Goal: Information Seeking & Learning: Learn about a topic

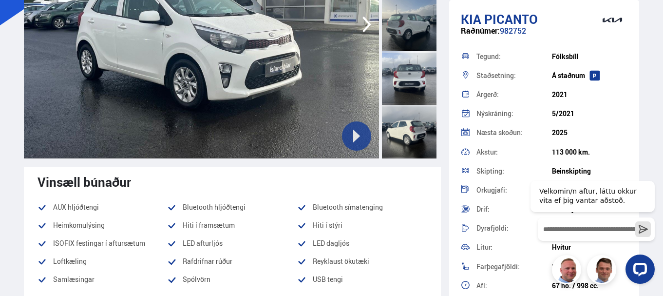
scroll to position [97, 0]
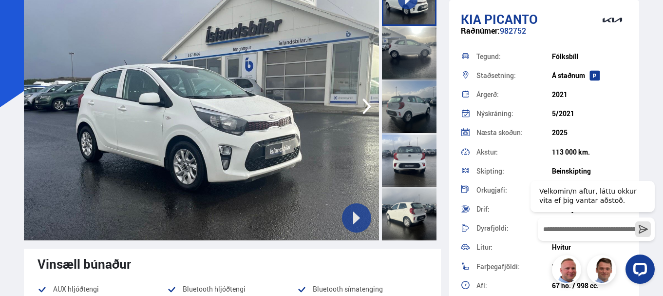
click at [364, 106] on icon "button" at bounding box center [366, 106] width 19 height 23
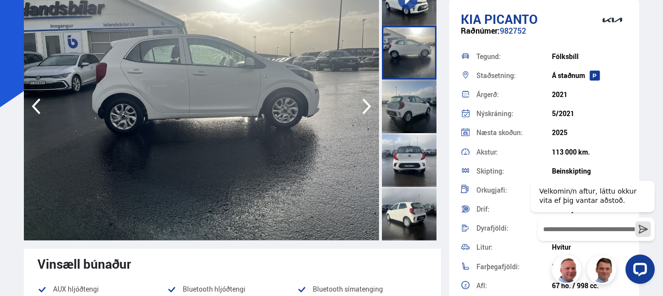
click at [364, 106] on icon "button" at bounding box center [366, 106] width 19 height 23
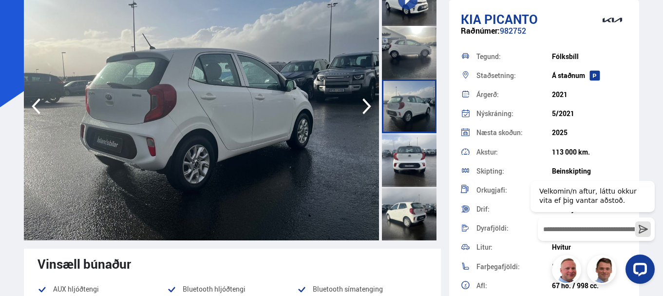
click at [363, 106] on icon "button" at bounding box center [366, 106] width 19 height 23
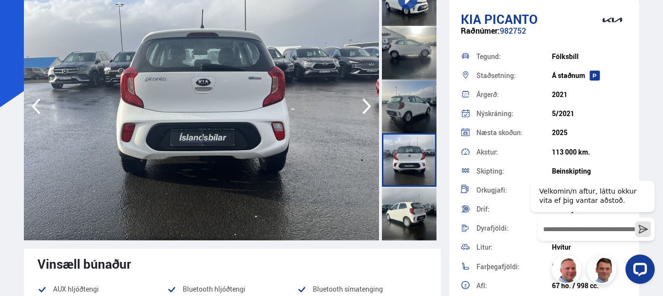
click at [361, 106] on icon "button" at bounding box center [366, 106] width 19 height 23
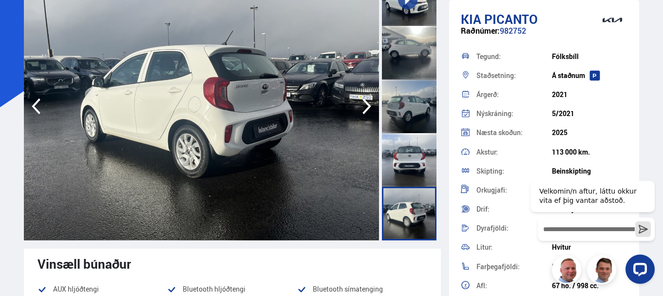
click at [361, 106] on icon "button" at bounding box center [366, 106] width 19 height 23
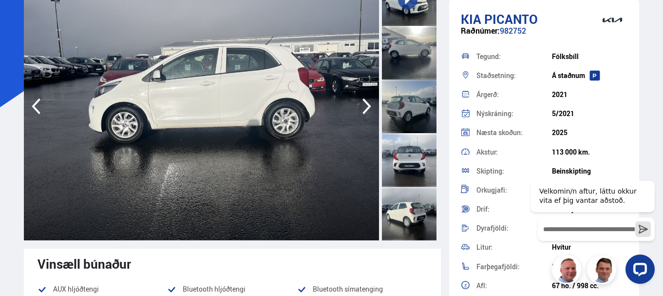
click at [361, 107] on icon "button" at bounding box center [366, 106] width 19 height 23
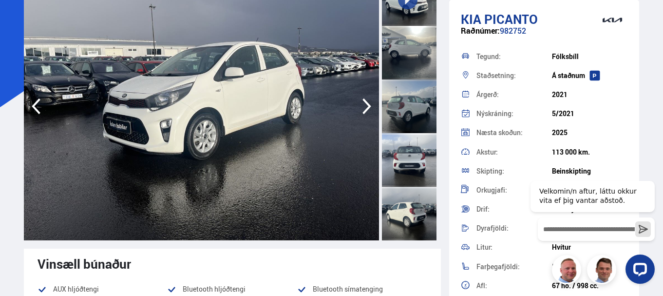
click at [361, 107] on icon "button" at bounding box center [366, 106] width 19 height 23
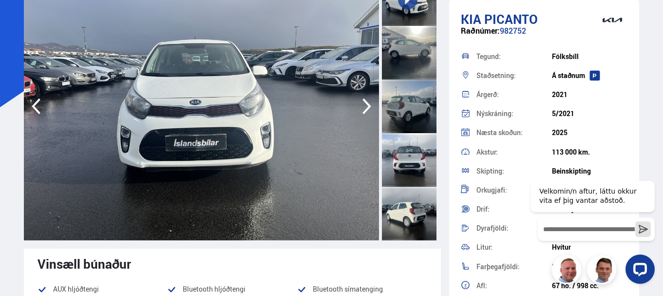
click at [361, 107] on icon "button" at bounding box center [366, 106] width 19 height 23
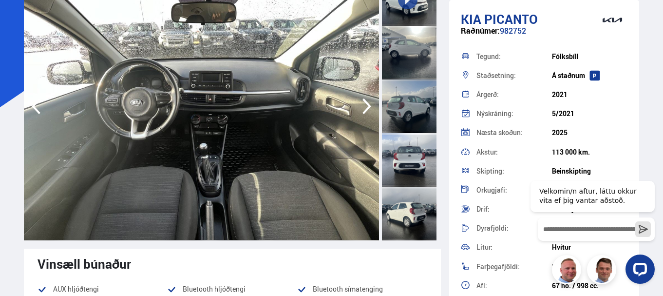
click at [361, 107] on icon "button" at bounding box center [366, 106] width 19 height 23
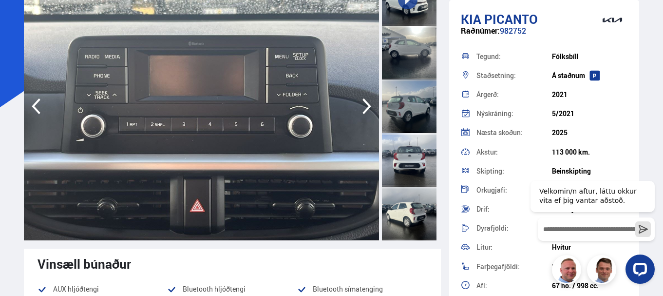
click at [361, 107] on icon "button" at bounding box center [366, 106] width 19 height 23
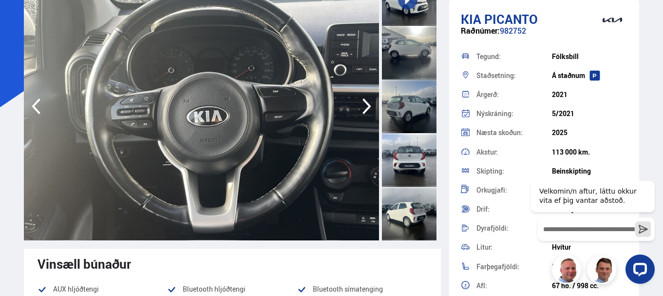
click at [360, 107] on icon "button" at bounding box center [366, 106] width 19 height 23
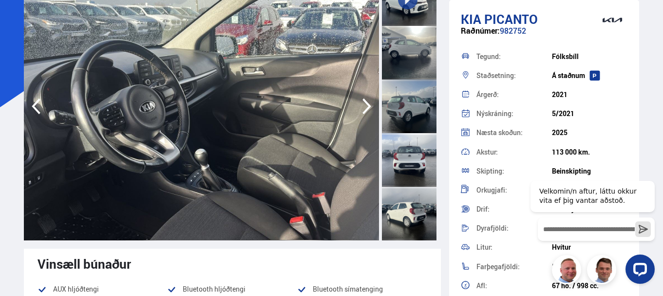
click at [360, 107] on icon "button" at bounding box center [366, 106] width 19 height 23
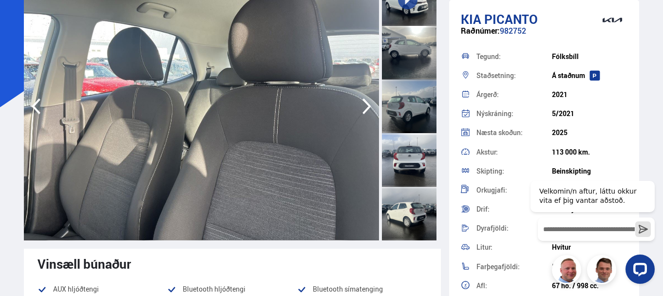
click at [360, 107] on icon "button" at bounding box center [366, 106] width 19 height 23
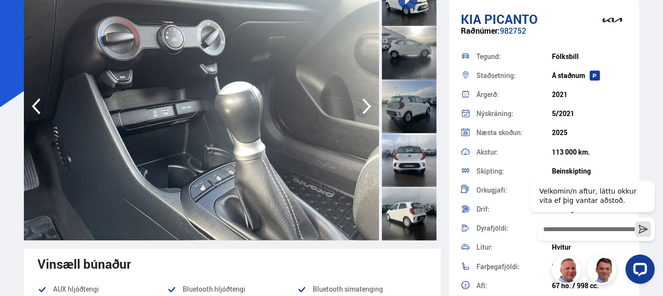
click at [360, 107] on icon "button" at bounding box center [366, 106] width 19 height 23
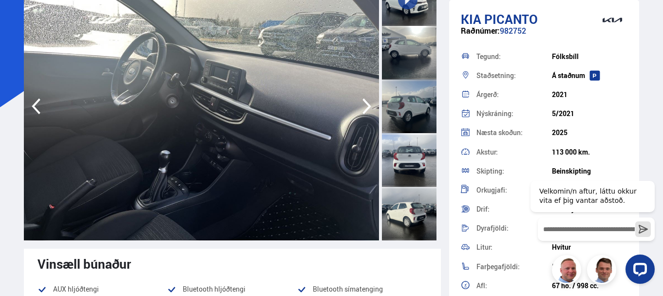
click at [360, 107] on icon "button" at bounding box center [366, 106] width 19 height 23
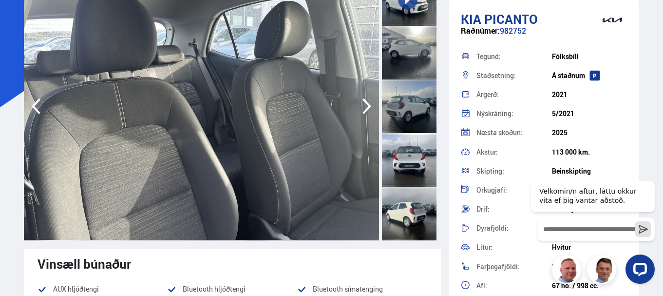
click at [360, 107] on icon "button" at bounding box center [366, 106] width 19 height 23
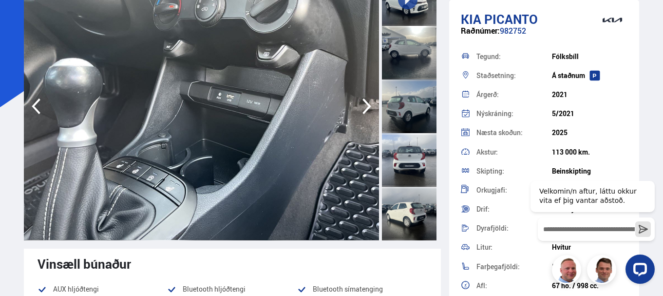
click at [360, 107] on icon "button" at bounding box center [366, 106] width 19 height 23
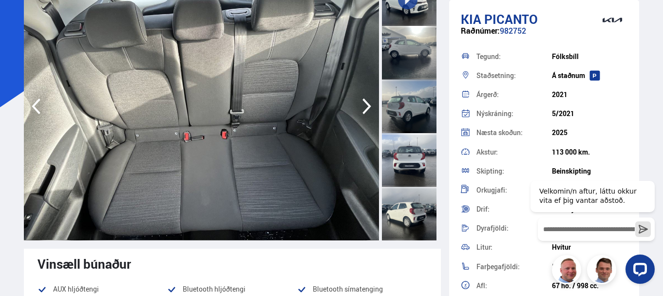
click at [360, 107] on icon "button" at bounding box center [366, 106] width 19 height 23
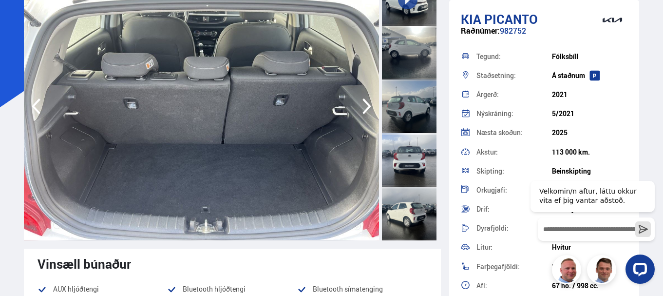
click at [360, 107] on icon "button" at bounding box center [366, 106] width 19 height 23
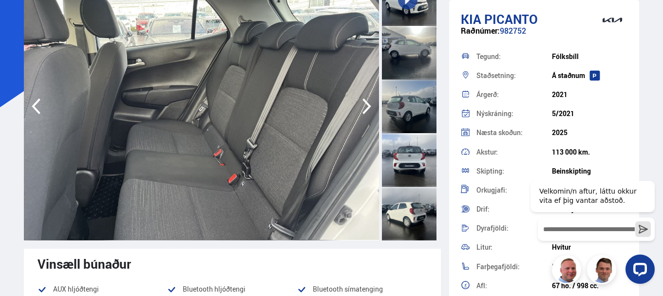
click at [360, 107] on icon "button" at bounding box center [366, 106] width 19 height 23
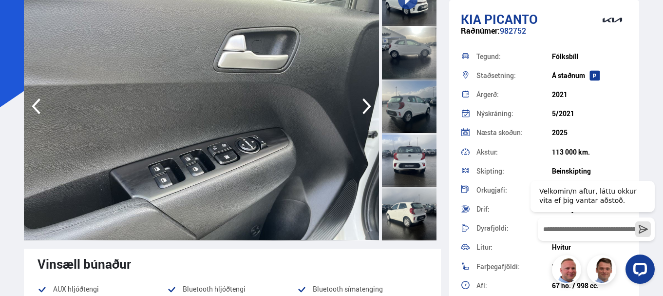
click at [360, 107] on icon "button" at bounding box center [366, 106] width 19 height 23
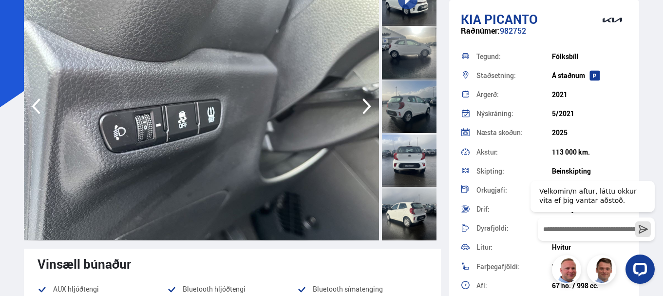
click at [360, 107] on icon "button" at bounding box center [366, 106] width 19 height 23
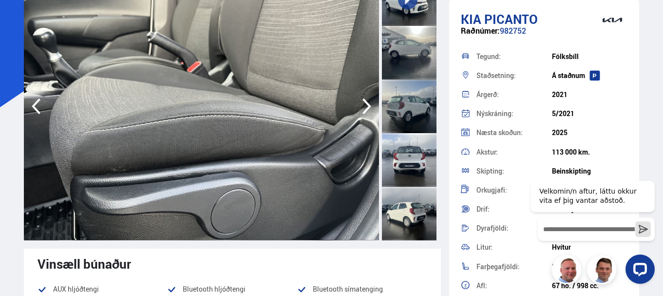
click at [360, 107] on icon "button" at bounding box center [366, 106] width 19 height 23
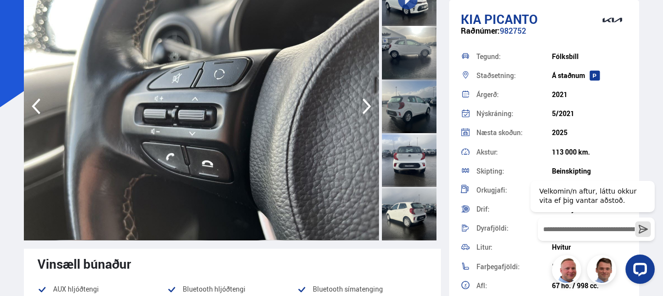
click at [359, 107] on icon "button" at bounding box center [366, 106] width 19 height 23
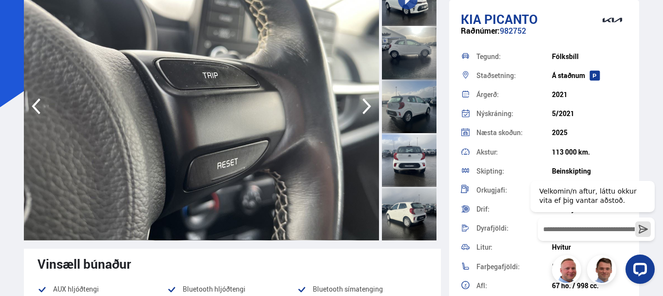
click at [358, 107] on icon "button" at bounding box center [366, 106] width 19 height 23
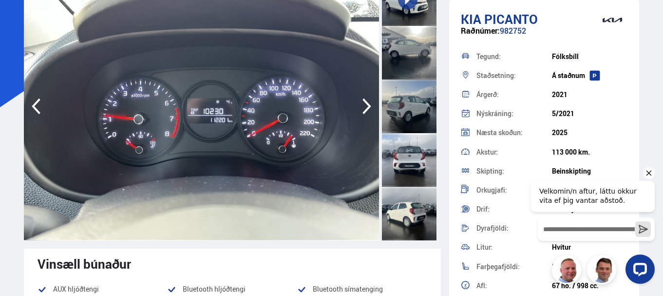
click at [644, 173] on icon "Hide greeting" at bounding box center [649, 173] width 12 height 12
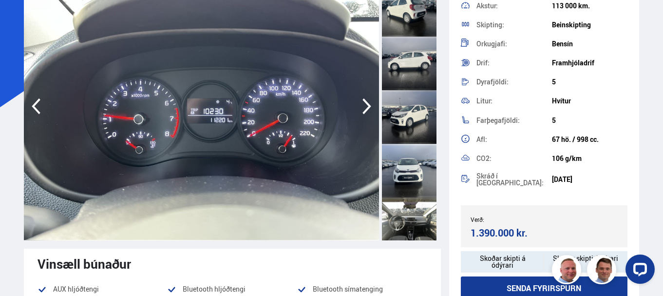
scroll to position [292, 0]
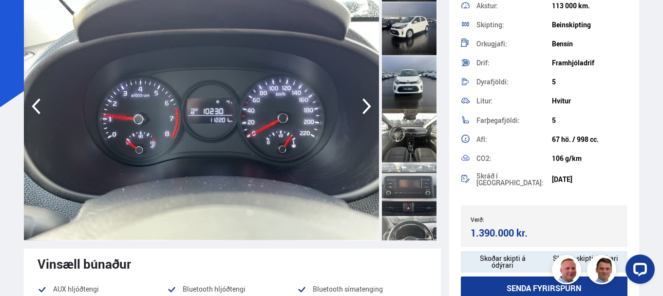
click at [355, 102] on img at bounding box center [202, 106] width 356 height 268
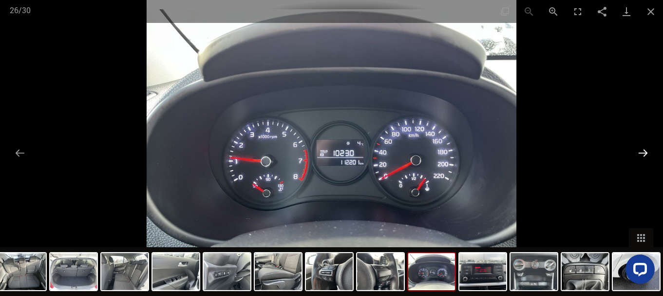
click at [644, 144] on button "Next slide" at bounding box center [643, 152] width 20 height 19
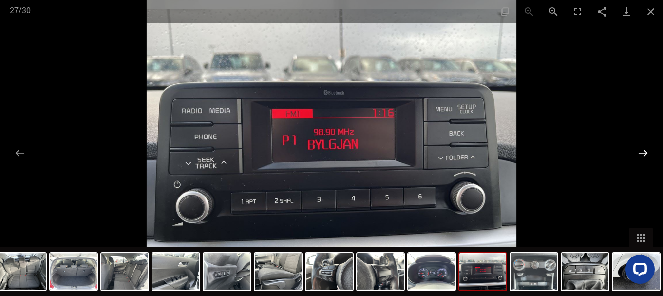
click at [643, 144] on button "Next slide" at bounding box center [643, 152] width 20 height 19
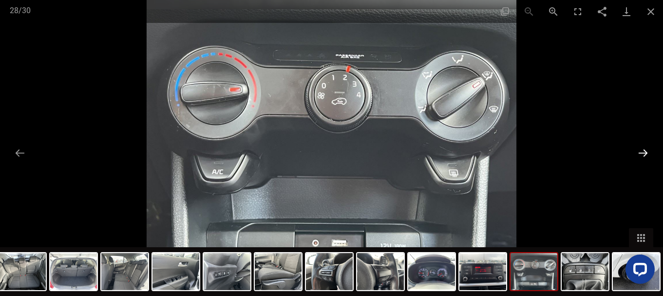
click at [643, 144] on button "Next slide" at bounding box center [643, 152] width 20 height 19
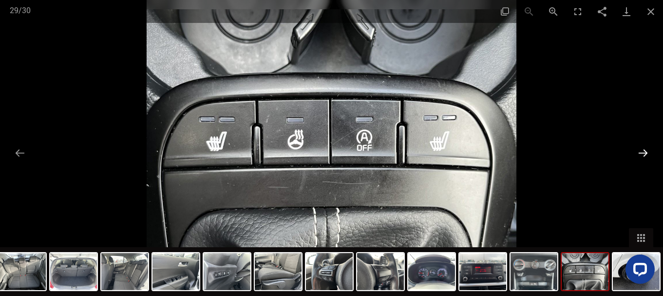
click at [641, 143] on button "Next slide" at bounding box center [643, 152] width 20 height 19
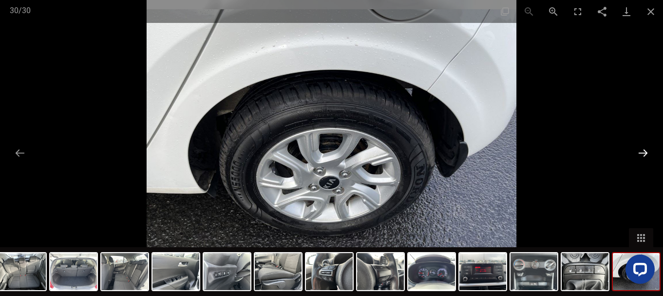
click at [641, 143] on button "Next slide" at bounding box center [643, 152] width 20 height 19
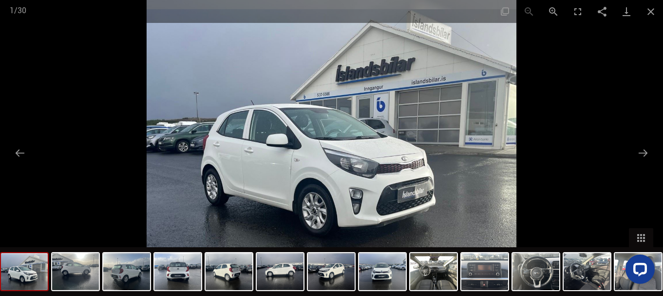
click at [638, 142] on div at bounding box center [331, 148] width 663 height 296
